Goal: Navigation & Orientation: Go to known website

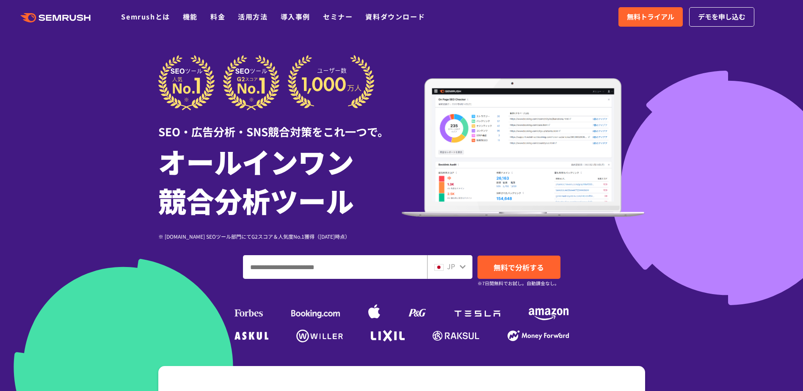
click at [462, 271] on div "JP" at bounding box center [449, 267] width 45 height 24
click at [460, 264] on icon at bounding box center [462, 266] width 7 height 7
click at [463, 267] on icon at bounding box center [463, 267] width 6 height 4
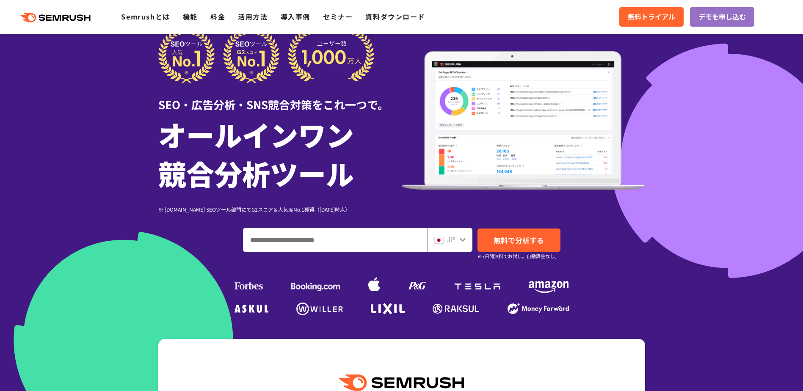
scroll to position [42, 0]
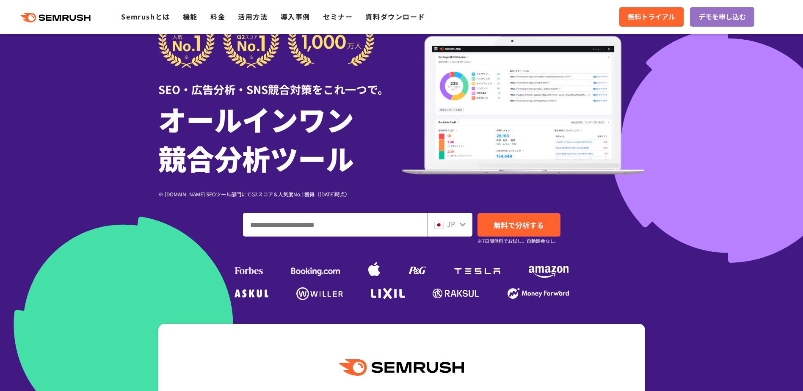
click at [446, 224] on div "JP" at bounding box center [447, 224] width 27 height 11
drag, startPoint x: 446, startPoint y: 224, endPoint x: 461, endPoint y: 226, distance: 14.9
click at [461, 226] on icon at bounding box center [462, 224] width 7 height 7
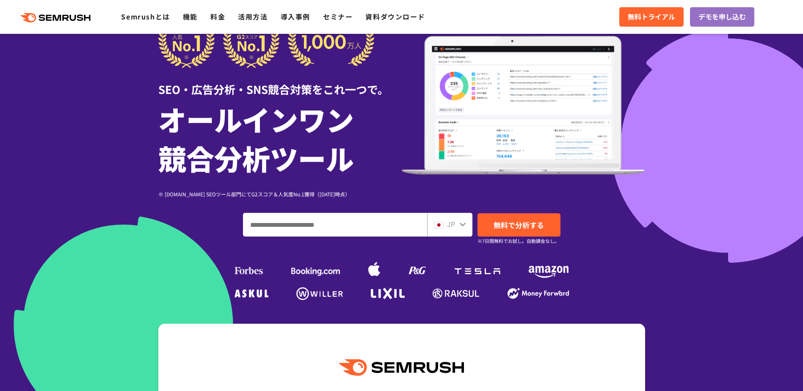
click at [459, 222] on icon at bounding box center [462, 224] width 7 height 7
click at [498, 228] on span "無料で分析する" at bounding box center [518, 225] width 50 height 11
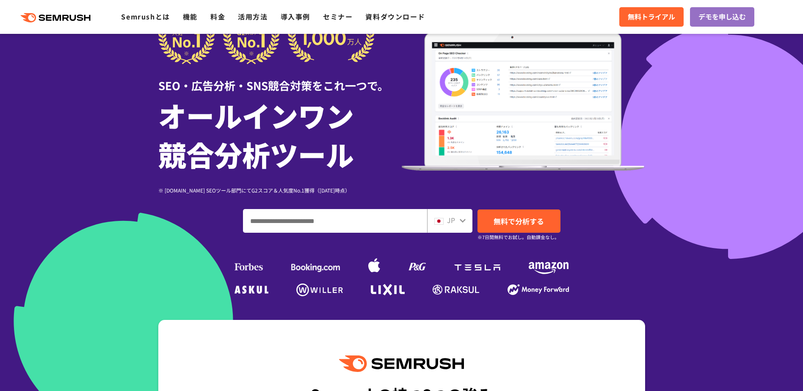
scroll to position [0, 0]
